Goal: Transaction & Acquisition: Download file/media

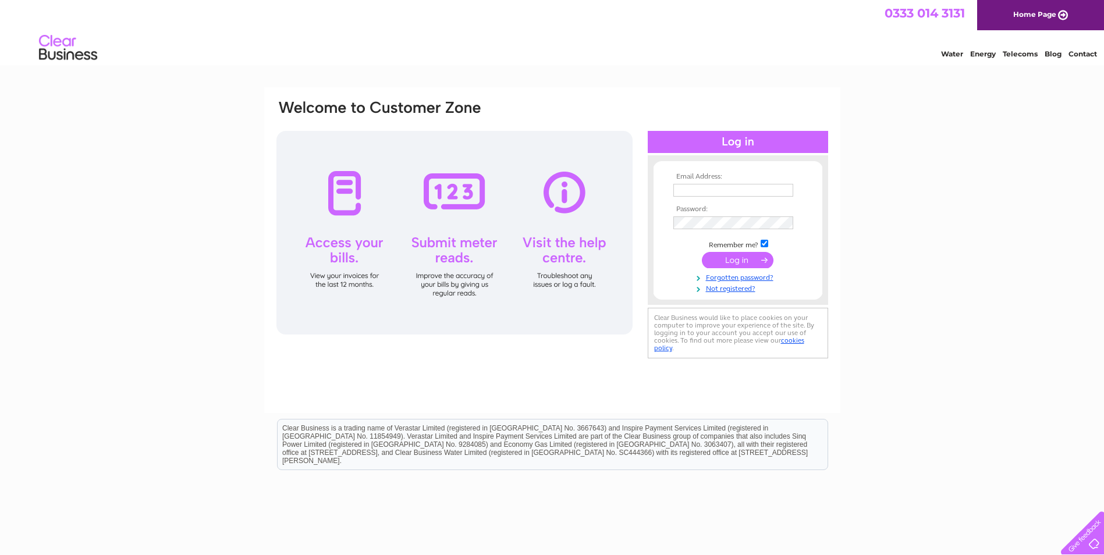
type input "[EMAIL_ADDRESS][DOMAIN_NAME]"
click at [728, 263] on input "submit" at bounding box center [738, 260] width 72 height 16
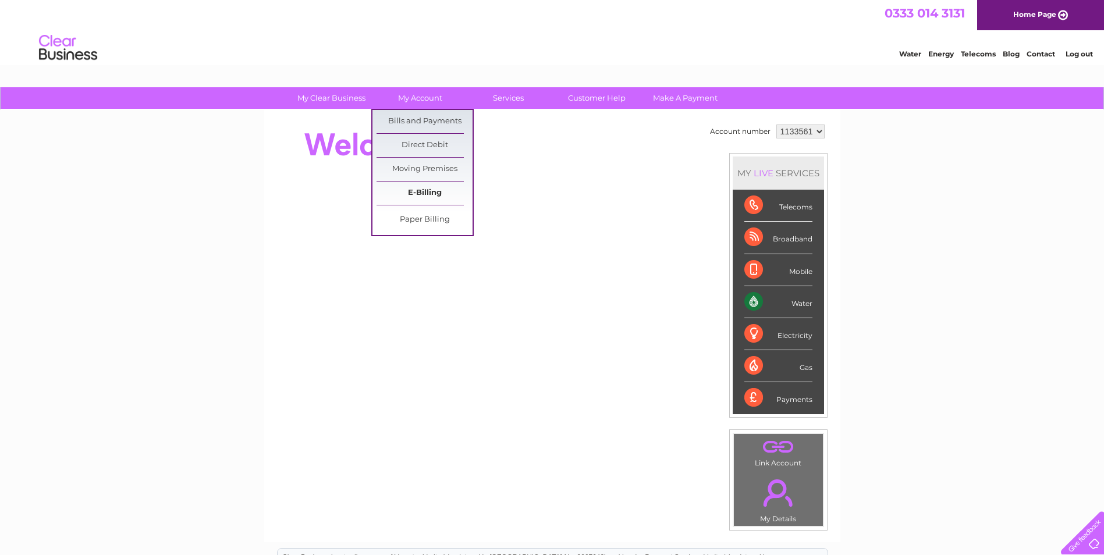
click at [425, 193] on link "E-Billing" at bounding box center [425, 193] width 96 height 23
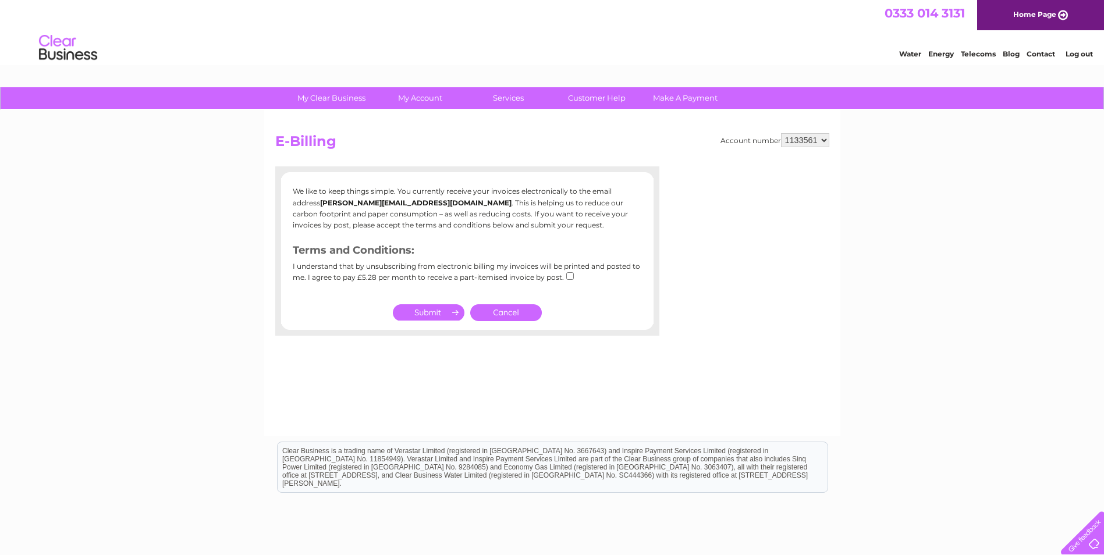
click at [424, 308] on input "submit" at bounding box center [429, 312] width 72 height 16
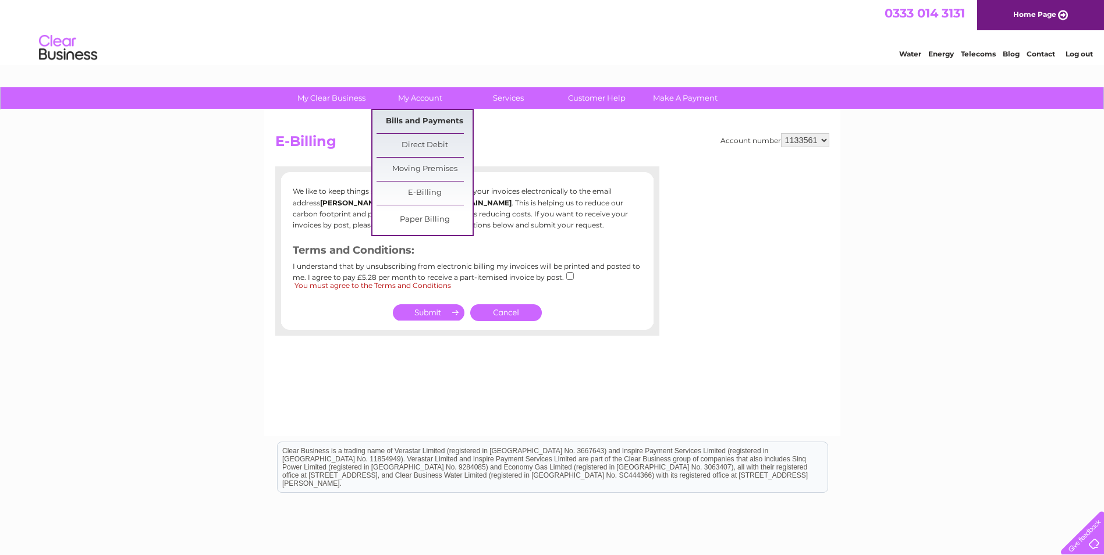
click at [421, 124] on link "Bills and Payments" at bounding box center [425, 121] width 96 height 23
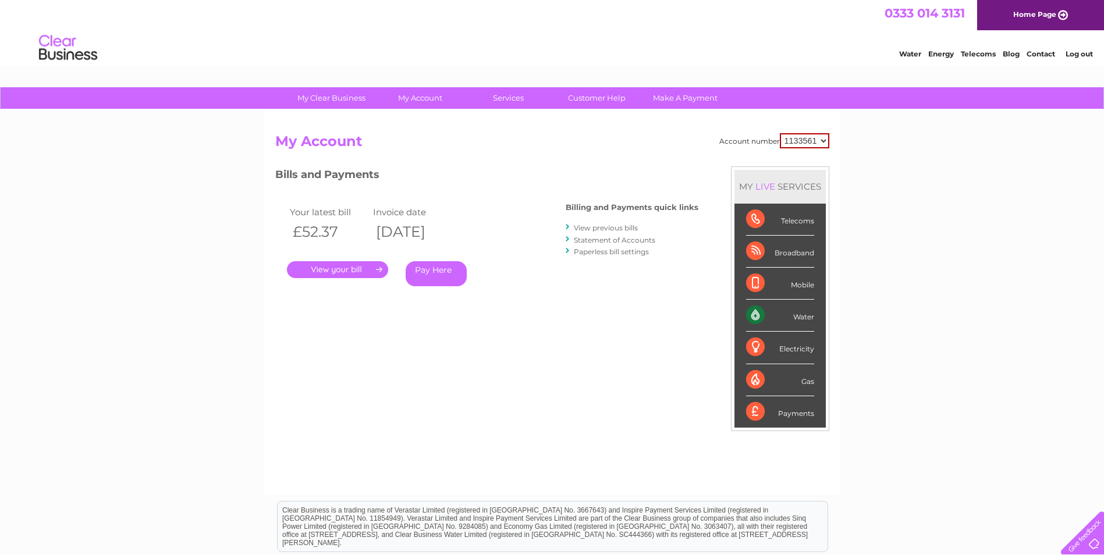
click at [363, 268] on link "." at bounding box center [337, 269] width 101 height 17
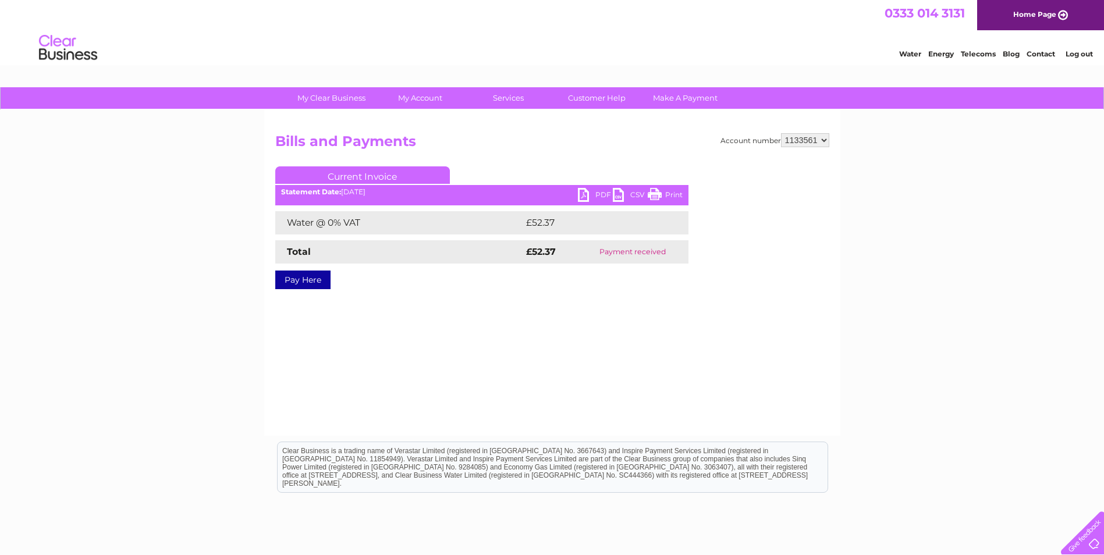
click at [595, 201] on link "PDF" at bounding box center [595, 196] width 35 height 17
